Goal: Complete application form: Complete application form

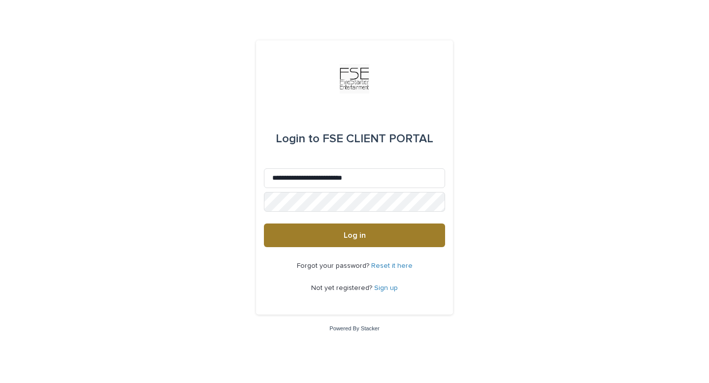
click at [325, 239] on button "Log in" at bounding box center [354, 235] width 181 height 24
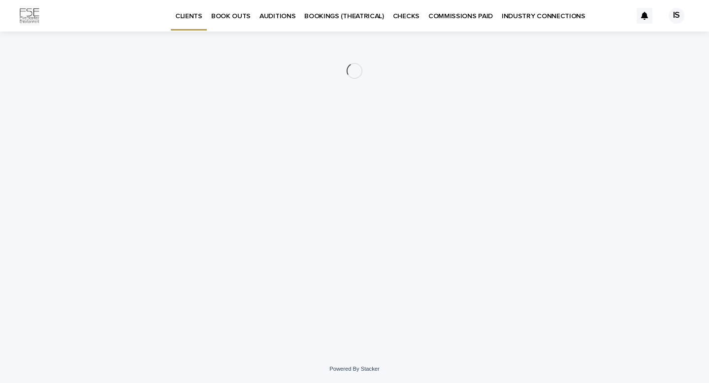
click at [509, 15] on p "INDUSTRY CONNECTIONS" at bounding box center [544, 10] width 84 height 21
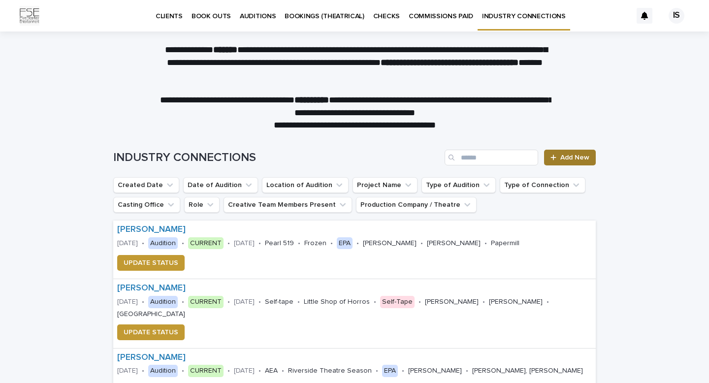
click at [569, 160] on span "Add New" at bounding box center [574, 157] width 29 height 7
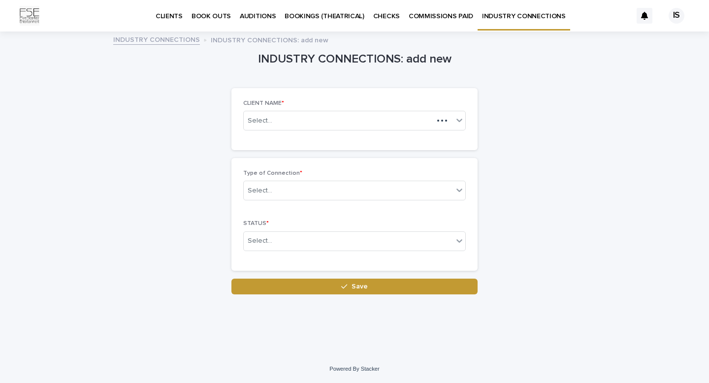
click at [319, 132] on div "CLIENT NAME * Select..." at bounding box center [354, 119] width 222 height 38
click at [318, 119] on div "Select..." at bounding box center [339, 121] width 190 height 16
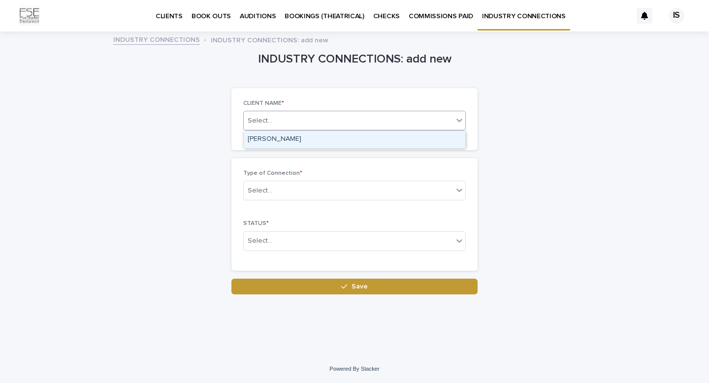
click at [316, 141] on div "[PERSON_NAME]" at bounding box center [355, 139] width 222 height 17
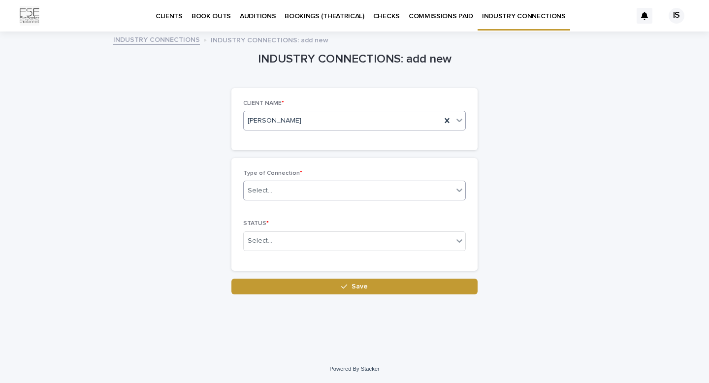
click at [309, 183] on div "Select..." at bounding box center [348, 191] width 209 height 16
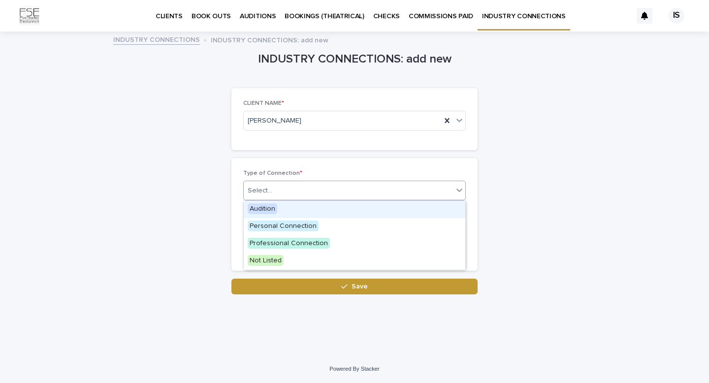
click at [307, 214] on div "Audition" at bounding box center [355, 209] width 222 height 17
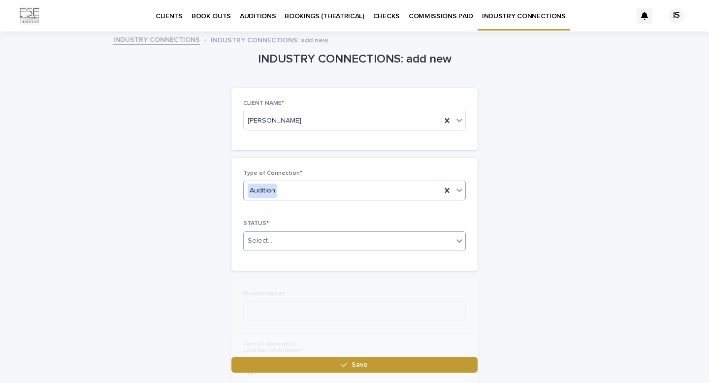
click at [301, 240] on div "Select..." at bounding box center [348, 241] width 209 height 16
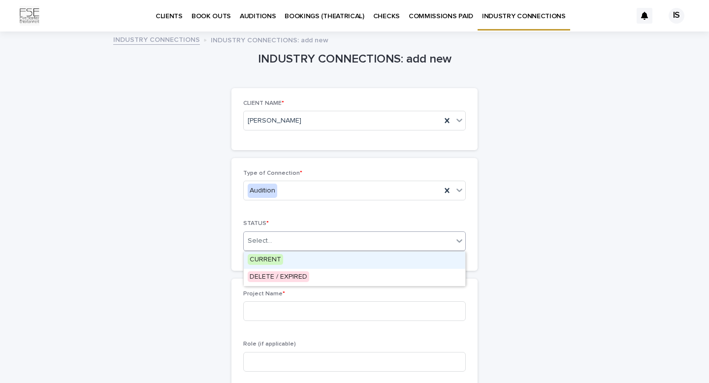
click at [297, 258] on div "CURRENT" at bounding box center [355, 260] width 222 height 17
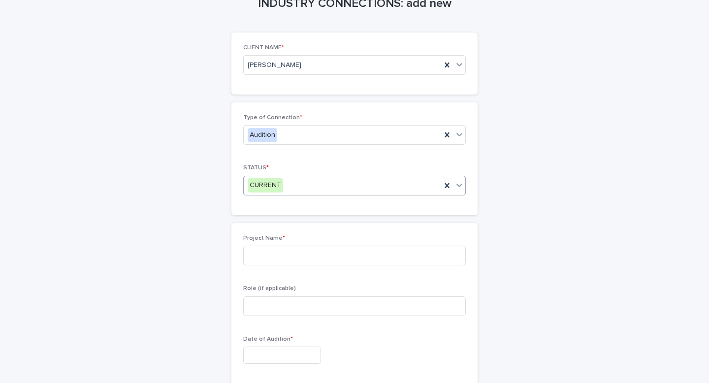
scroll to position [65, 0]
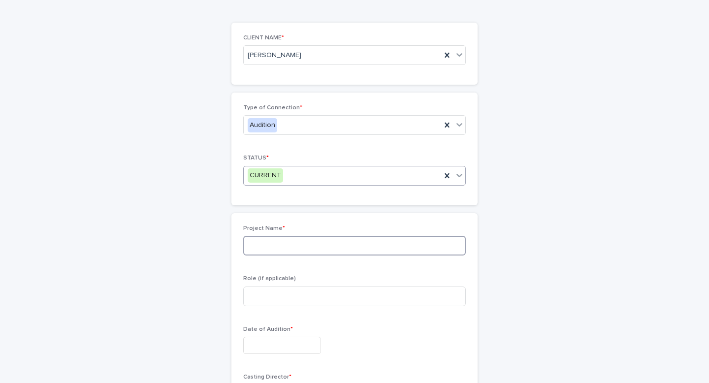
click at [301, 246] on input at bounding box center [354, 246] width 222 height 20
type input "**********"
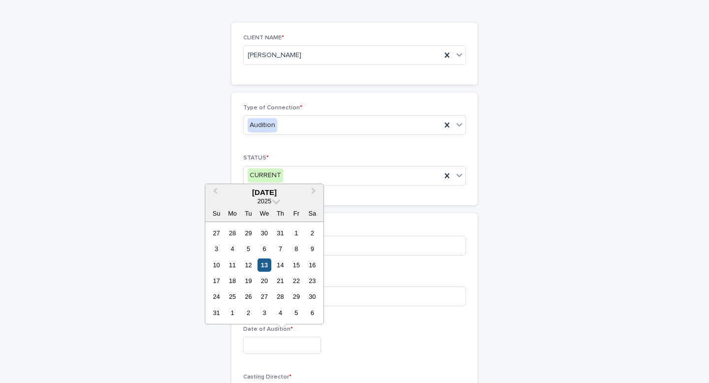
click at [260, 264] on div "13" at bounding box center [263, 264] width 13 height 13
type input "**********"
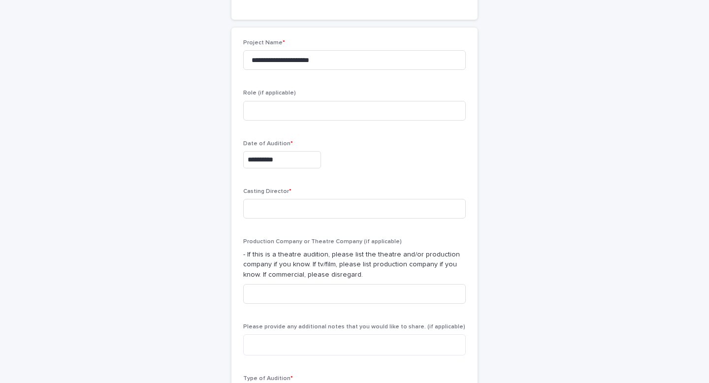
scroll to position [266, 0]
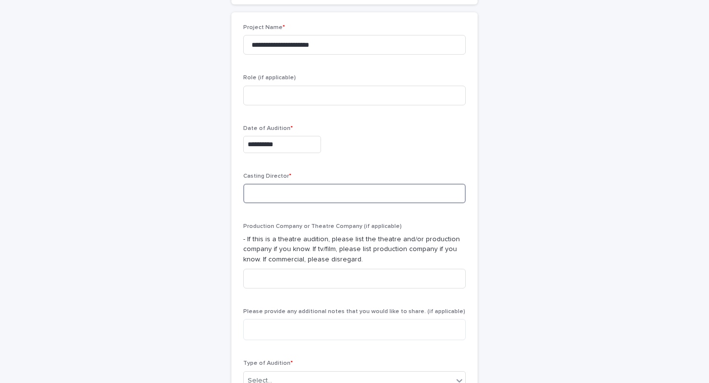
click at [268, 194] on input at bounding box center [354, 194] width 222 height 20
type input "**********"
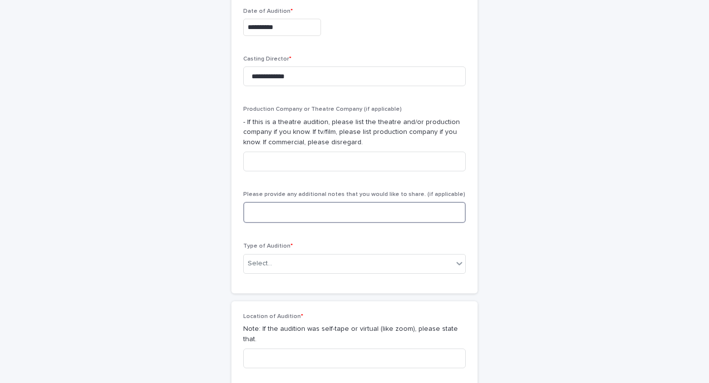
scroll to position [398, 0]
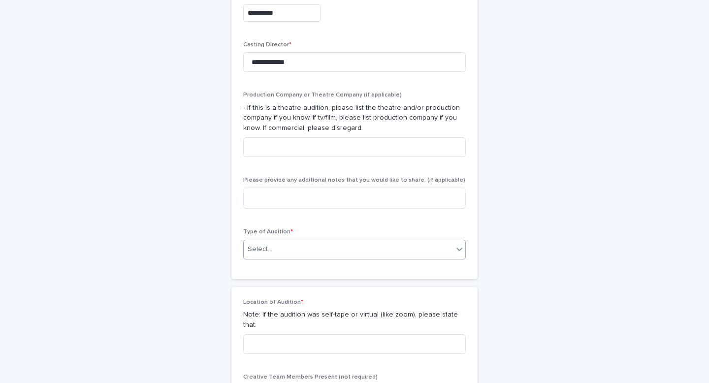
click at [273, 253] on div "Select..." at bounding box center [348, 249] width 209 height 16
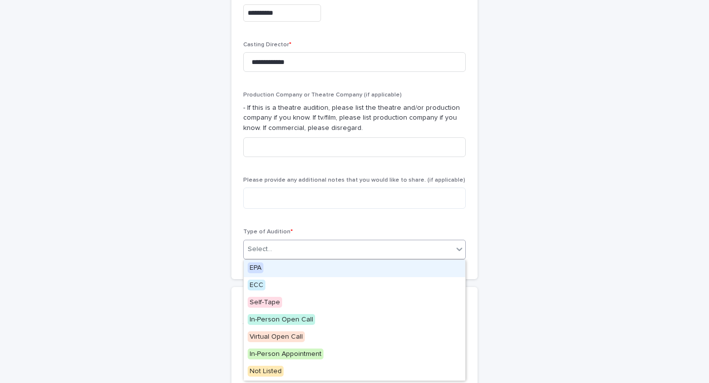
click at [272, 269] on div "EPA" at bounding box center [355, 268] width 222 height 17
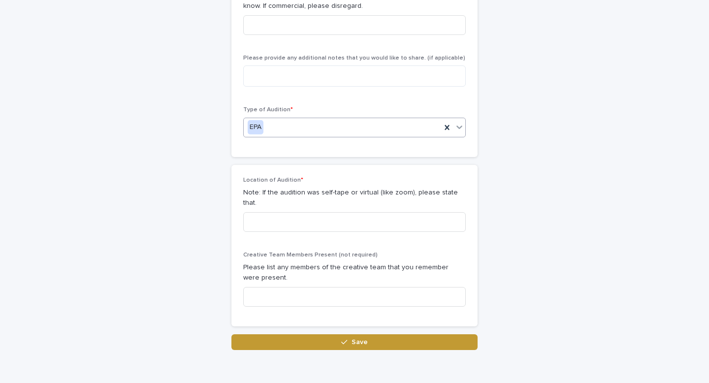
scroll to position [526, 0]
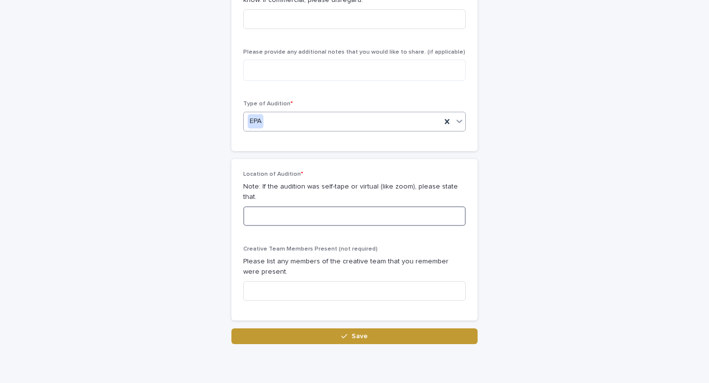
click at [271, 208] on input at bounding box center [354, 216] width 222 height 20
type input "**********"
click at [333, 328] on button "Save" at bounding box center [354, 336] width 246 height 16
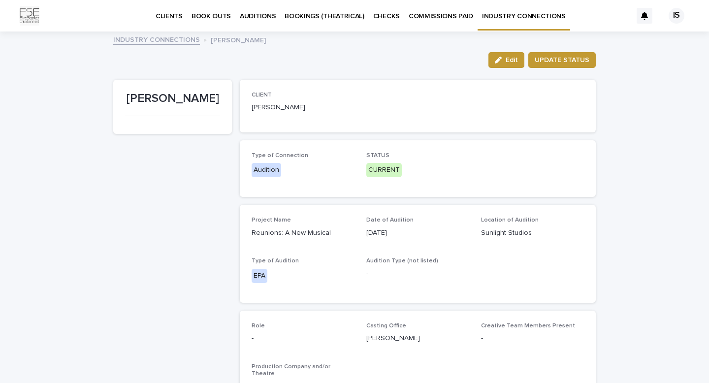
click at [488, 21] on link "INDUSTRY CONNECTIONS" at bounding box center [523, 14] width 93 height 29
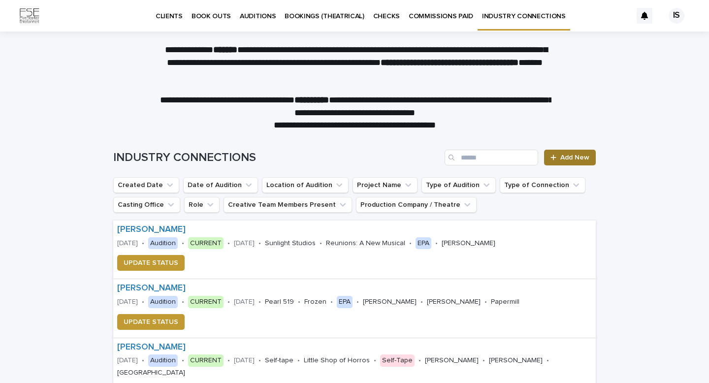
click at [563, 157] on span "Add New" at bounding box center [574, 157] width 29 height 7
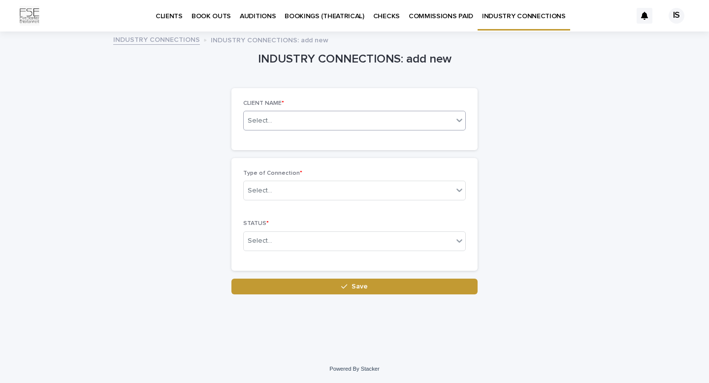
click at [335, 113] on div "Select..." at bounding box center [348, 121] width 209 height 16
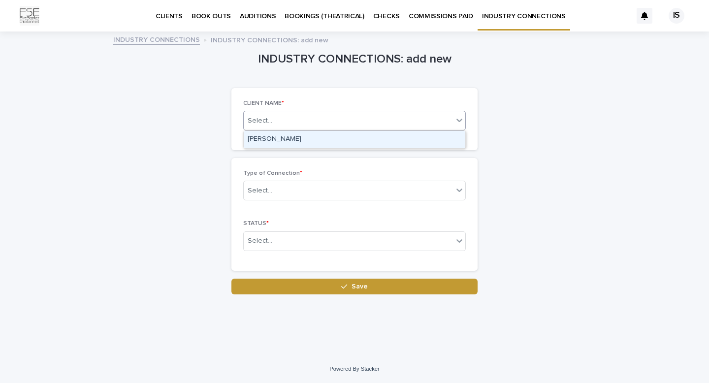
click at [334, 134] on div "[PERSON_NAME]" at bounding box center [355, 139] width 222 height 17
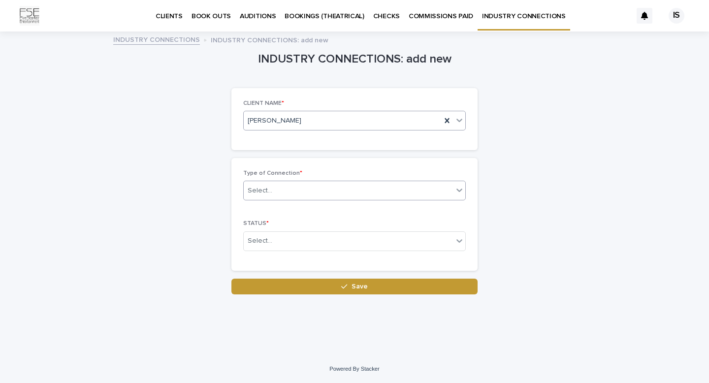
click at [319, 193] on div "Select..." at bounding box center [348, 191] width 209 height 16
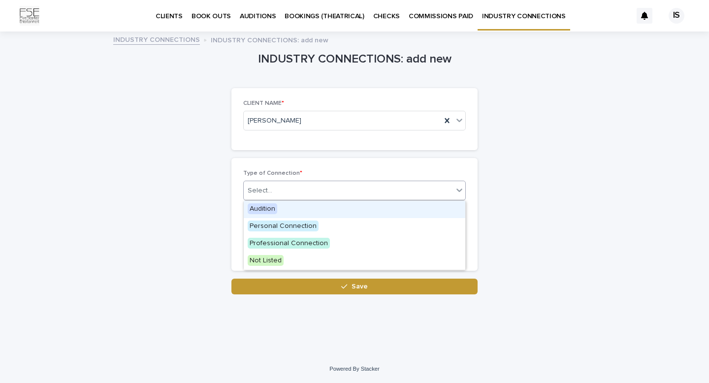
click at [315, 214] on div "Audition" at bounding box center [355, 209] width 222 height 17
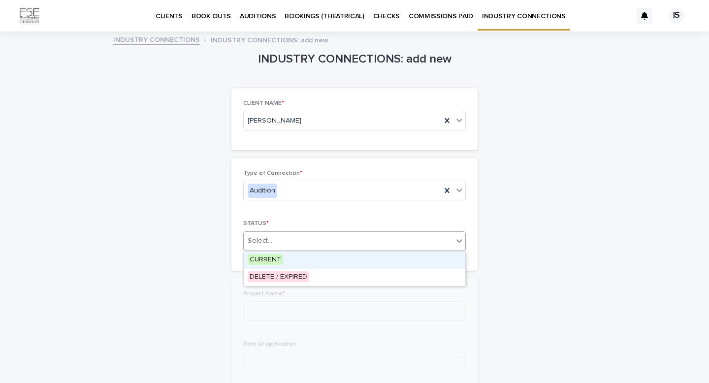
click at [308, 238] on div "Select..." at bounding box center [348, 241] width 209 height 16
click at [305, 265] on div "CURRENT" at bounding box center [355, 260] width 222 height 17
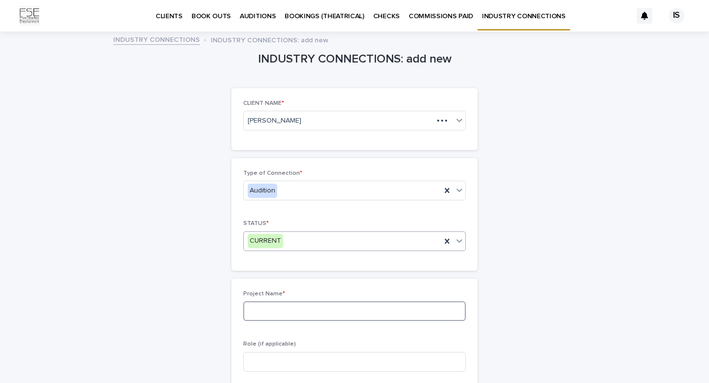
click at [290, 316] on input at bounding box center [354, 311] width 222 height 20
type input "**********"
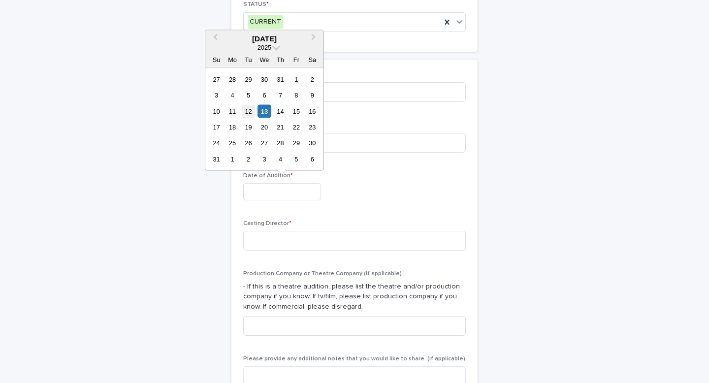
click at [248, 107] on div "12" at bounding box center [248, 110] width 13 height 13
type input "**********"
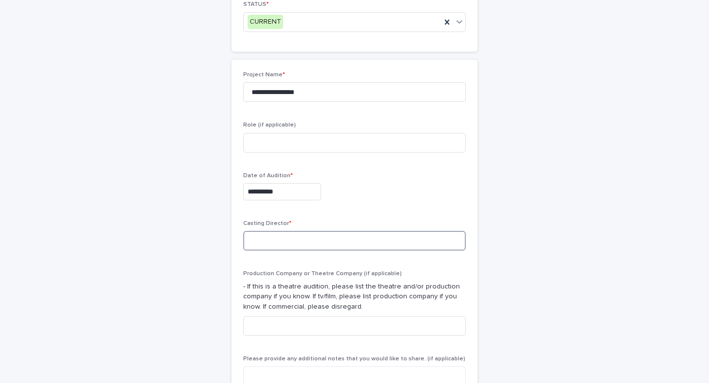
click at [272, 240] on input at bounding box center [354, 241] width 222 height 20
type input "**********"
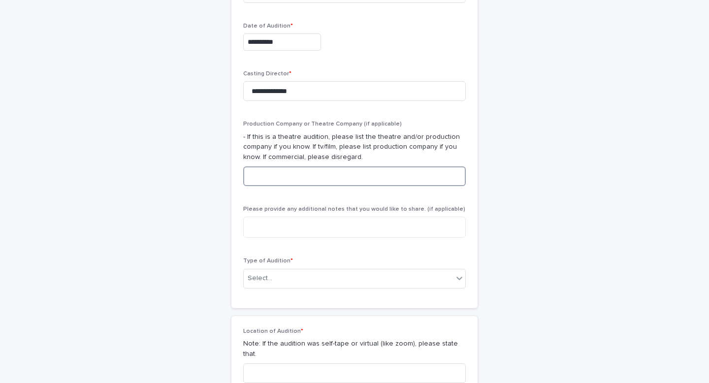
scroll to position [369, 0]
click at [278, 275] on div "Select..." at bounding box center [348, 278] width 209 height 16
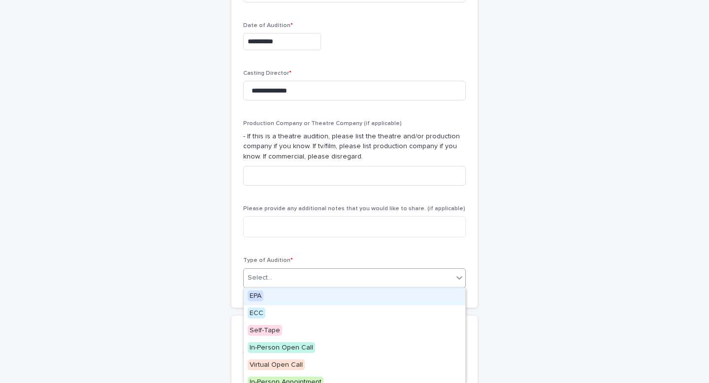
click at [277, 297] on div "EPA" at bounding box center [355, 296] width 222 height 17
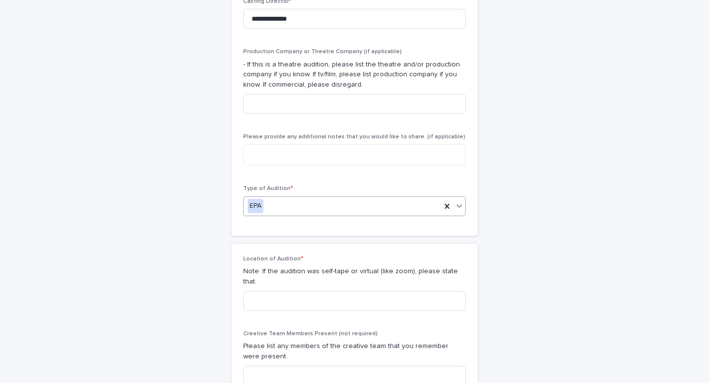
scroll to position [452, 0]
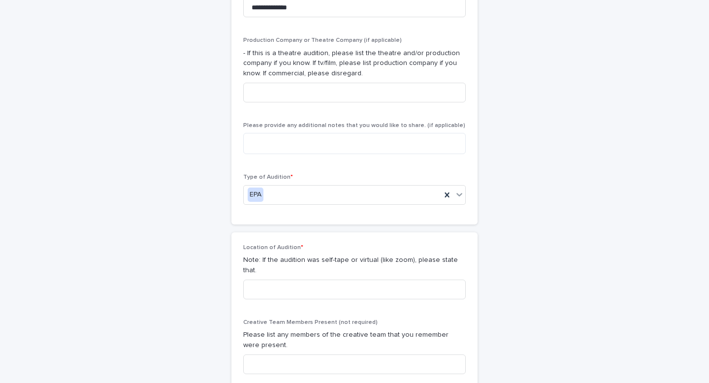
click at [280, 268] on div "Location of Audition * Note: If the audition was self-tape or virtual (like zoo…" at bounding box center [354, 275] width 222 height 63
click at [285, 295] on div "Location of Audition * Note: If the audition was self-tape or virtual (like zoo…" at bounding box center [354, 275] width 222 height 63
click at [286, 280] on input at bounding box center [354, 290] width 222 height 20
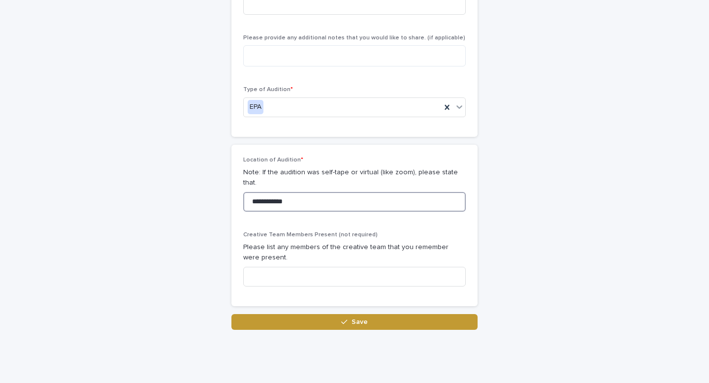
scroll to position [544, 0]
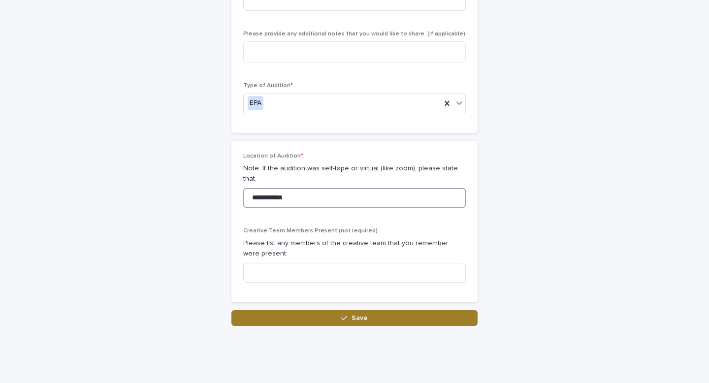
type input "**********"
click at [311, 313] on button "Save" at bounding box center [354, 318] width 246 height 16
